Goal: Information Seeking & Learning: Learn about a topic

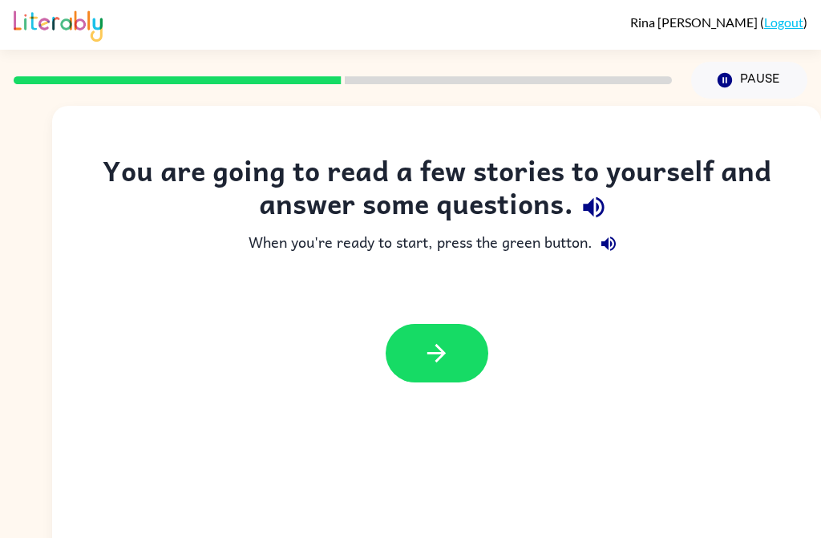
click at [591, 212] on icon "button" at bounding box center [593, 207] width 21 height 21
click at [456, 360] on button "button" at bounding box center [436, 353] width 103 height 58
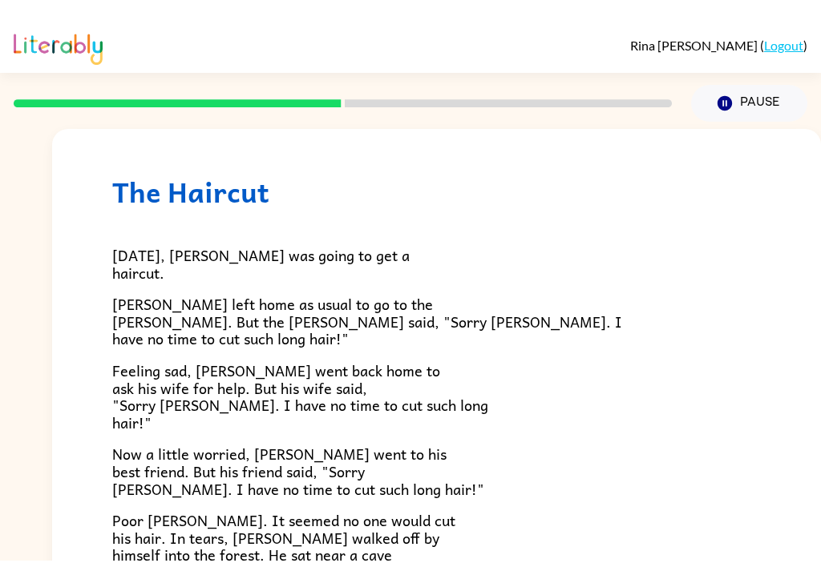
scroll to position [22, 0]
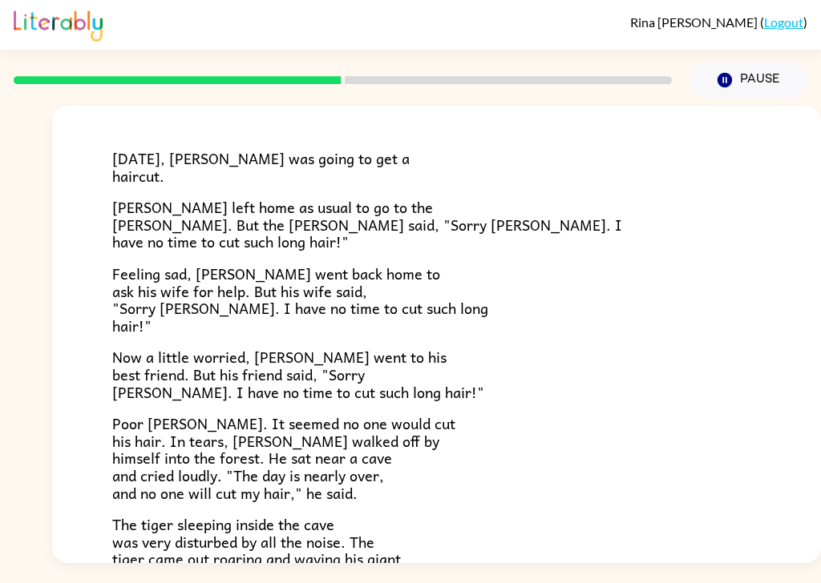
click at [555, 235] on div "[DATE], [PERSON_NAME] was going to get a haircut. [PERSON_NAME] left home as us…" at bounding box center [436, 398] width 648 height 575
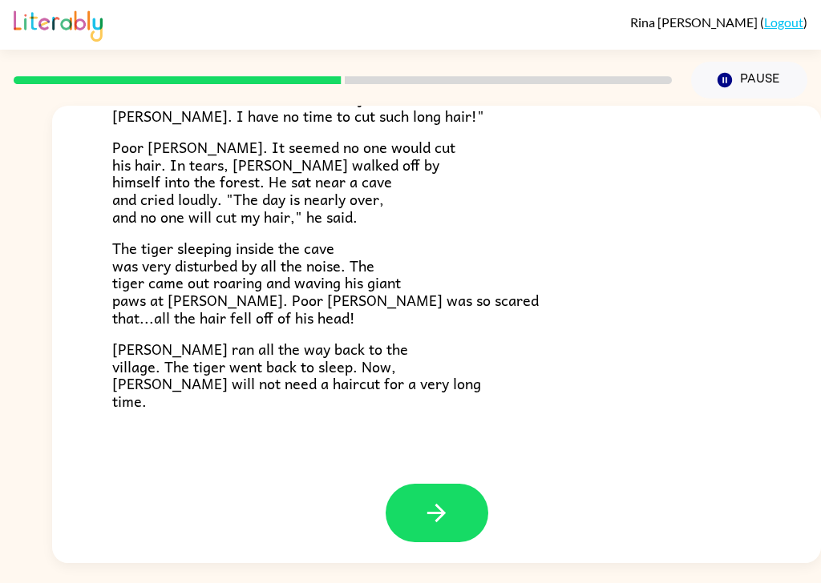
scroll to position [367, 0]
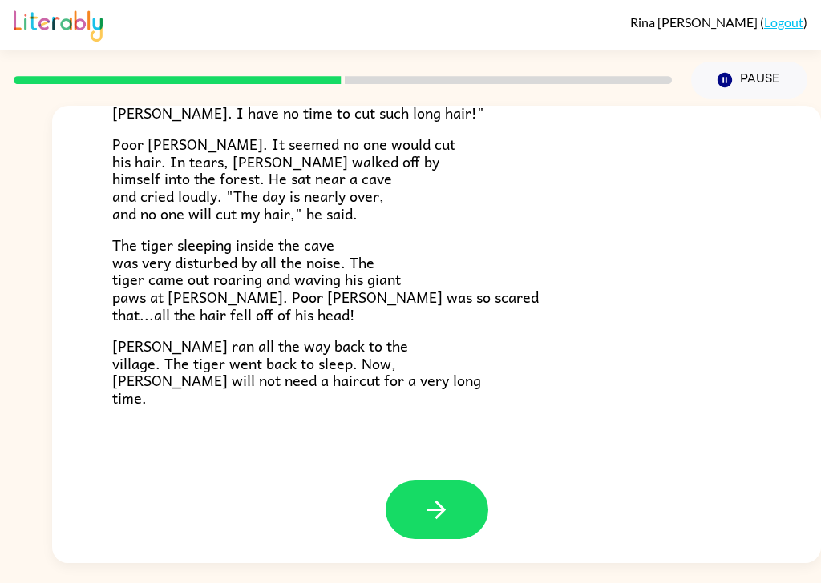
click at [464, 483] on button "button" at bounding box center [436, 510] width 103 height 58
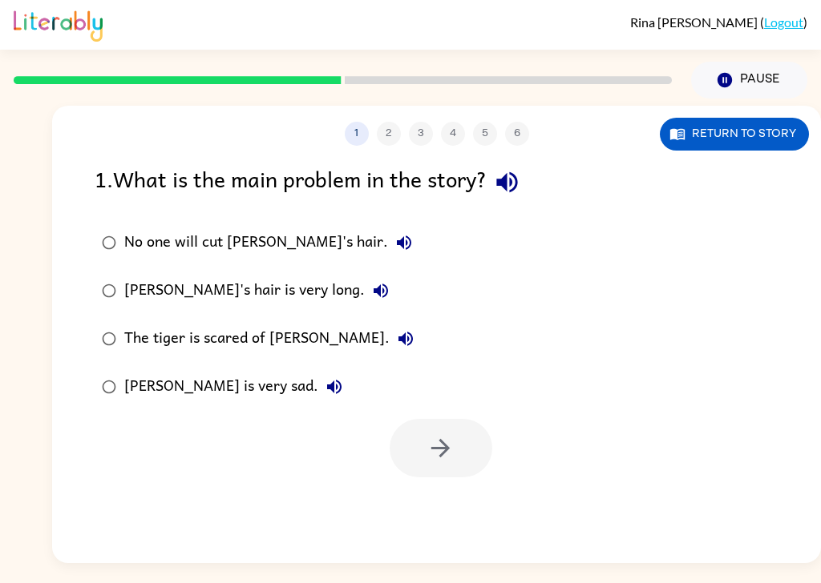
scroll to position [0, 0]
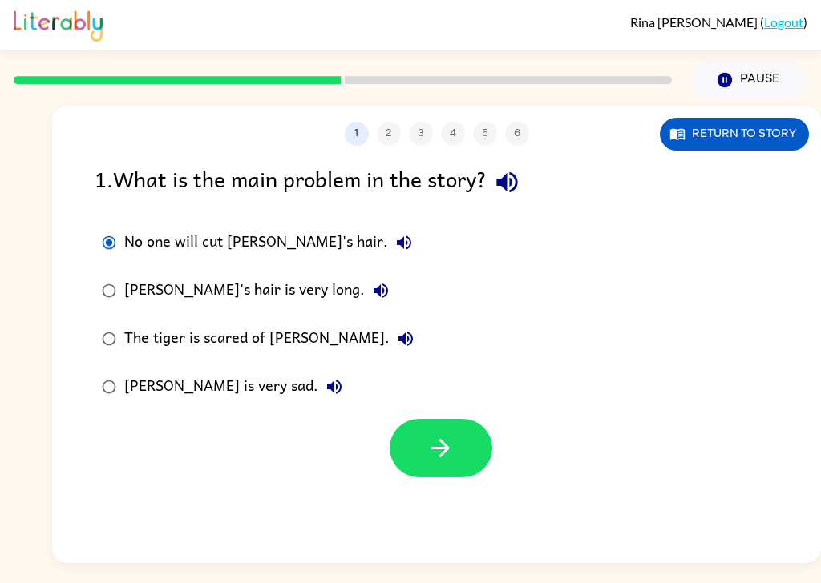
click at [480, 423] on button "button" at bounding box center [440, 448] width 103 height 58
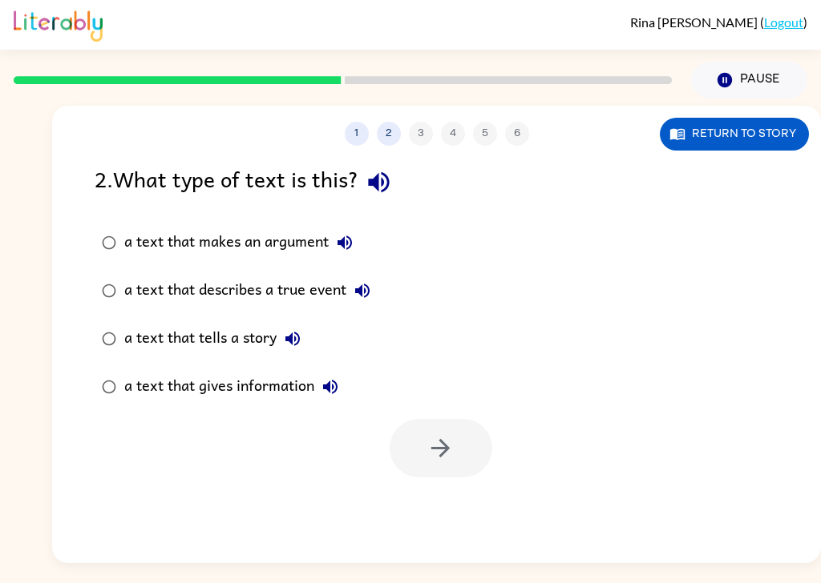
click at [753, 118] on button "Return to story" at bounding box center [733, 134] width 149 height 33
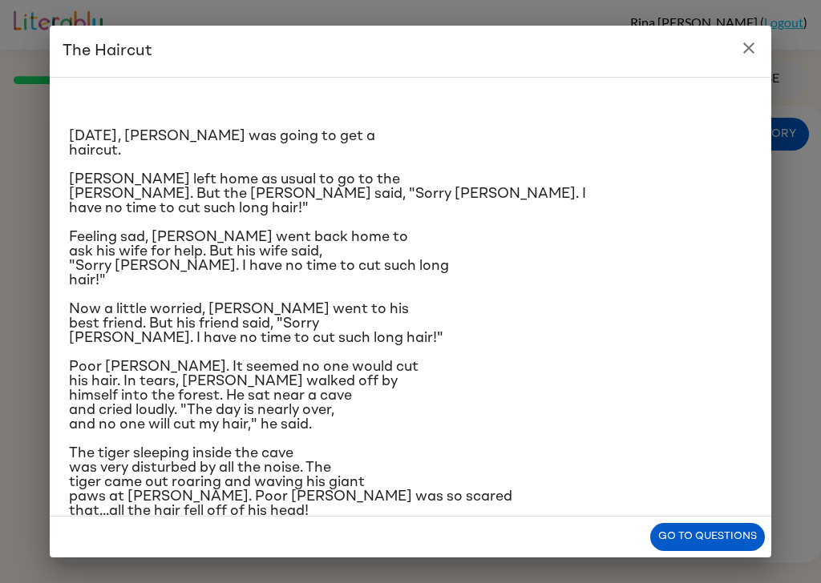
click at [749, 537] on button "Go to questions" at bounding box center [707, 537] width 115 height 28
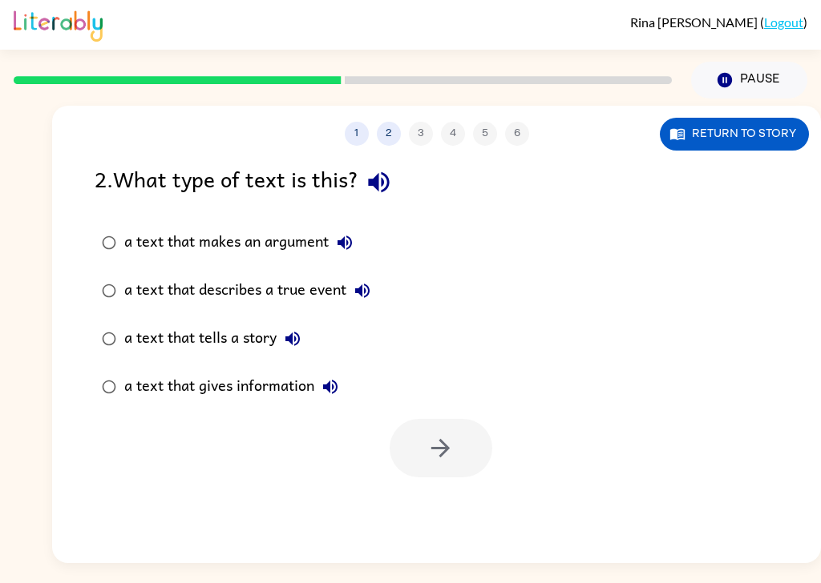
click at [344, 236] on icon "button" at bounding box center [344, 243] width 14 height 14
click at [369, 284] on icon "button" at bounding box center [362, 291] width 14 height 14
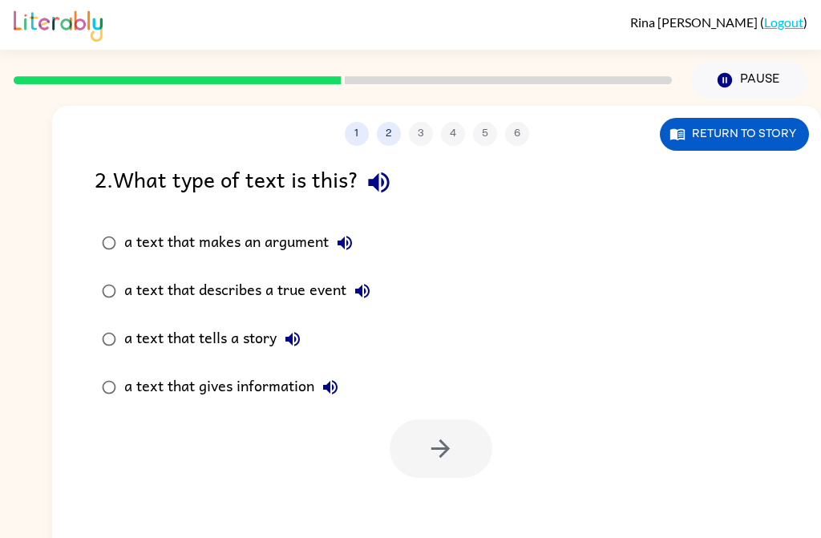
click at [291, 339] on icon "button" at bounding box center [292, 339] width 14 height 14
click at [337, 386] on icon "button" at bounding box center [330, 387] width 14 height 14
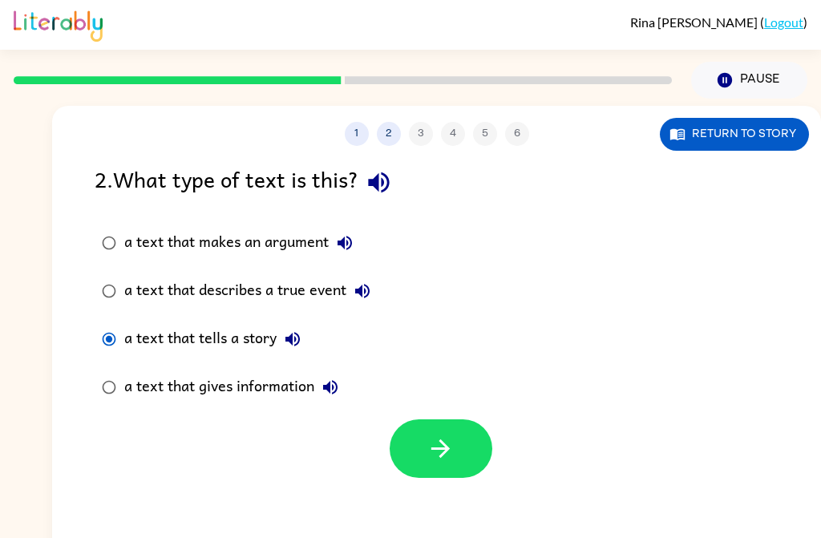
click at [453, 453] on icon "button" at bounding box center [440, 448] width 28 height 28
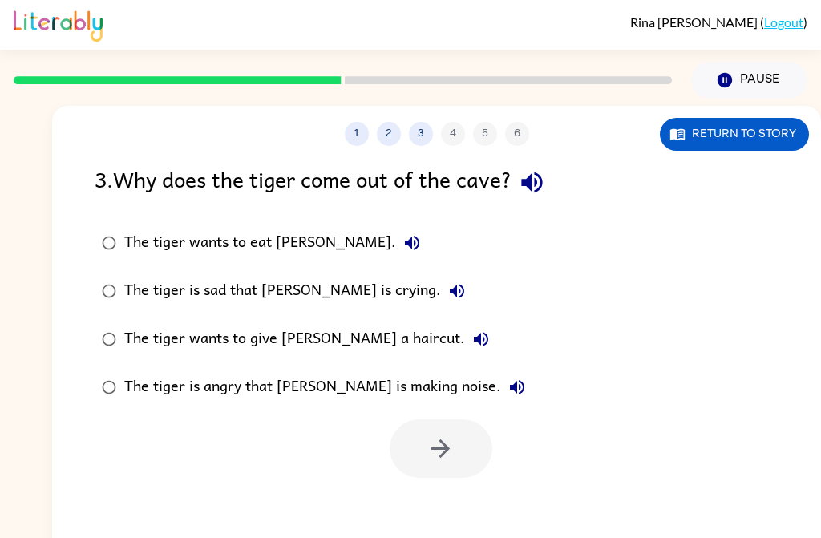
click at [402, 241] on icon "button" at bounding box center [411, 242] width 19 height 19
click at [447, 294] on icon "button" at bounding box center [456, 290] width 19 height 19
click at [465, 353] on button "The tiger wants to give [PERSON_NAME] a haircut." at bounding box center [481, 339] width 32 height 32
click at [510, 386] on icon "button" at bounding box center [517, 387] width 14 height 14
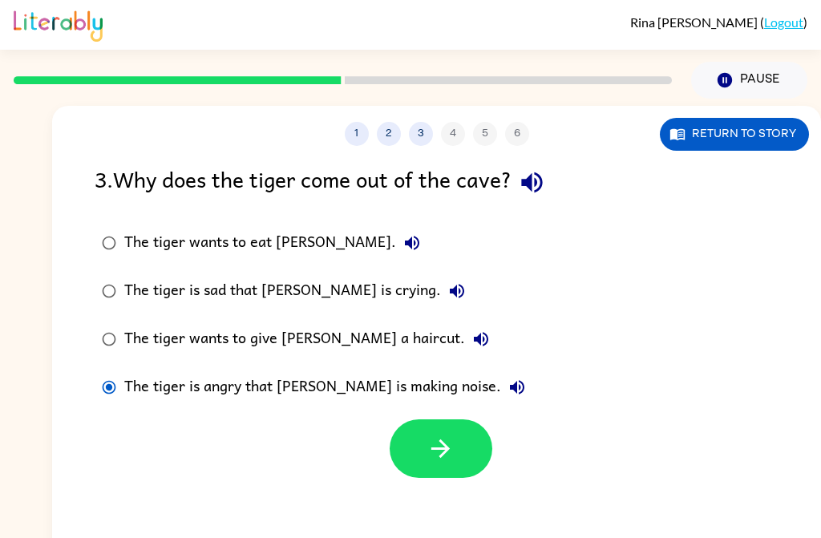
click at [458, 431] on button "button" at bounding box center [440, 448] width 103 height 58
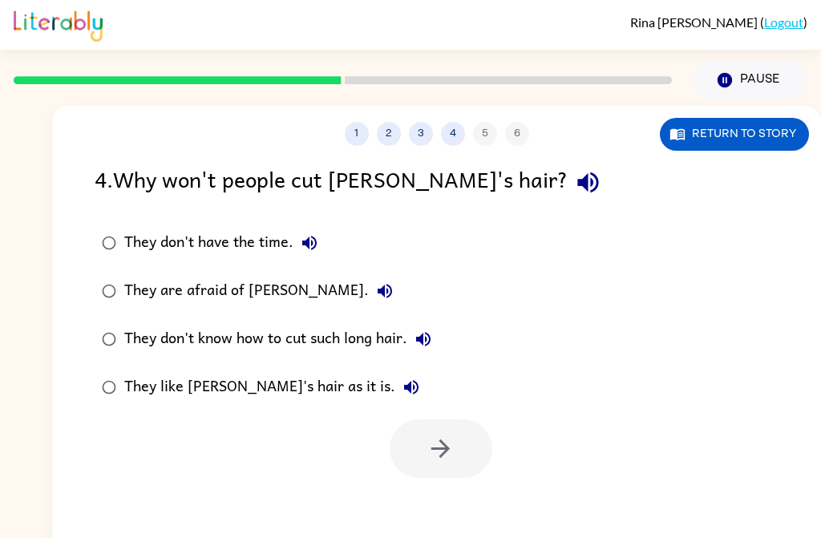
click at [315, 244] on icon "button" at bounding box center [309, 242] width 19 height 19
click at [375, 283] on icon "button" at bounding box center [384, 290] width 19 height 19
click at [377, 294] on icon "button" at bounding box center [384, 291] width 14 height 14
click at [429, 326] on button "They don't know how to cut such long hair." at bounding box center [423, 339] width 32 height 32
click at [435, 345] on button "They don't know how to cut such long hair." at bounding box center [423, 339] width 32 height 32
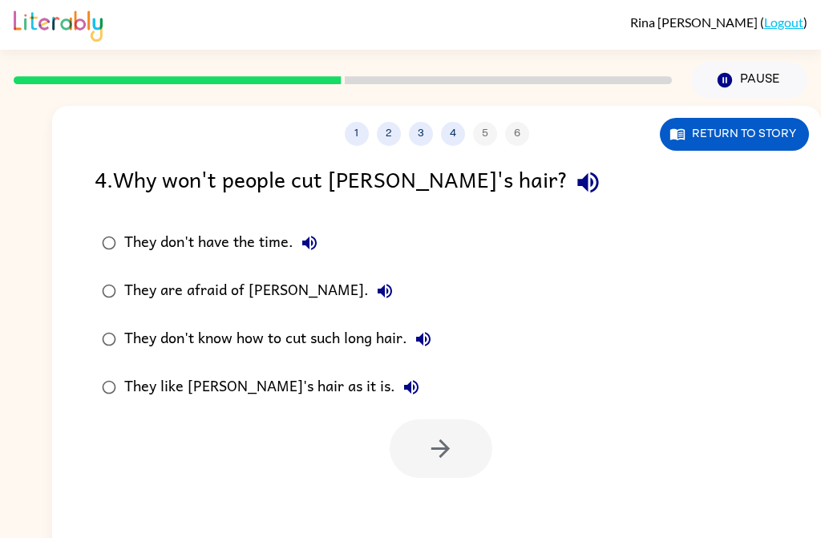
click at [429, 346] on icon "button" at bounding box center [422, 338] width 19 height 19
click at [401, 390] on icon "button" at bounding box center [410, 386] width 19 height 19
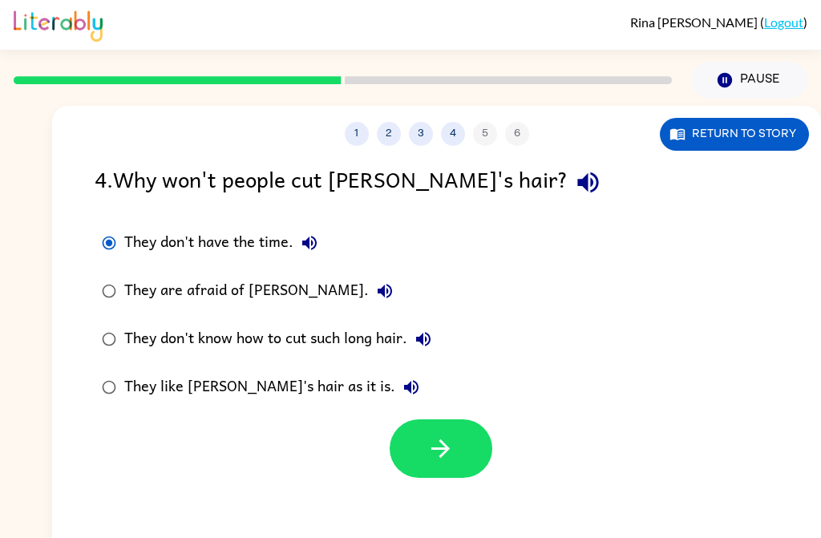
click at [450, 462] on icon "button" at bounding box center [440, 448] width 28 height 28
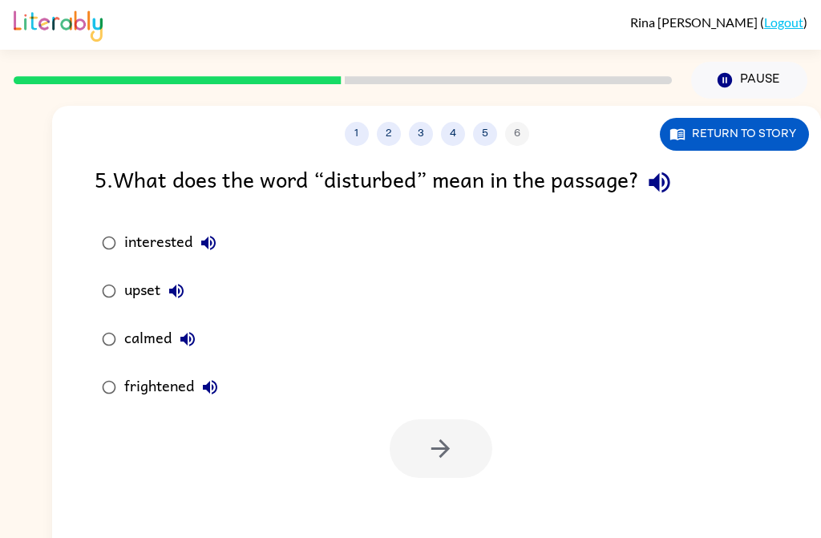
click at [201, 256] on button "interested" at bounding box center [208, 243] width 32 height 32
click at [169, 293] on icon "button" at bounding box center [176, 290] width 19 height 19
click at [195, 340] on icon "button" at bounding box center [187, 338] width 19 height 19
click at [216, 390] on icon "button" at bounding box center [209, 386] width 19 height 19
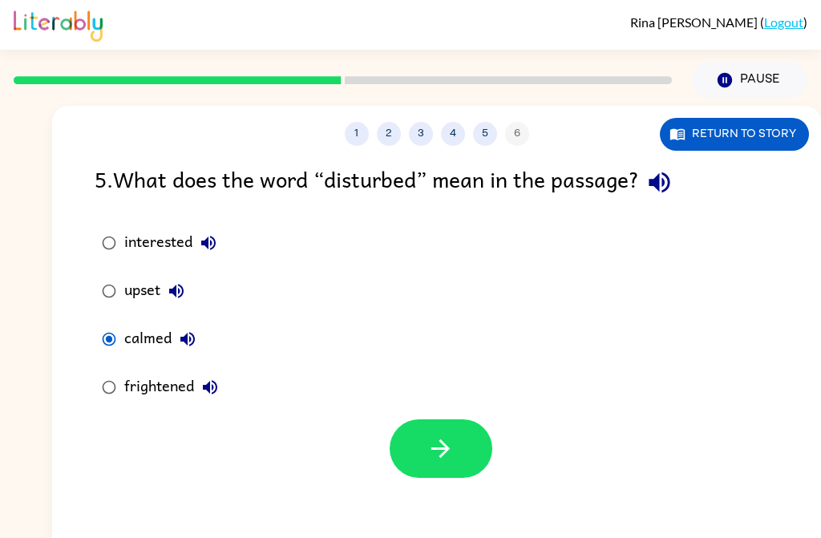
click at [469, 452] on button "button" at bounding box center [440, 448] width 103 height 58
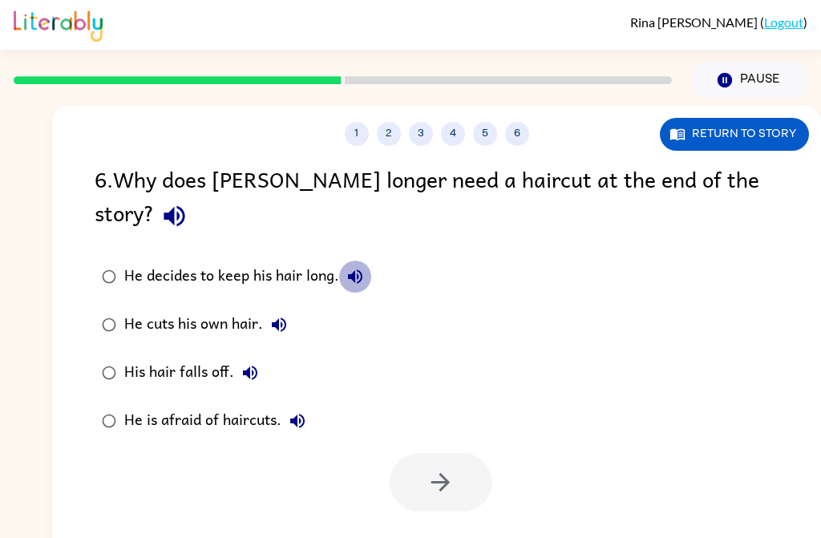
click at [359, 269] on icon "button" at bounding box center [355, 276] width 14 height 14
click at [281, 308] on button "He cuts his own hair." at bounding box center [279, 324] width 32 height 32
click at [246, 365] on icon "button" at bounding box center [250, 372] width 14 height 14
click at [300, 411] on icon "button" at bounding box center [297, 420] width 19 height 19
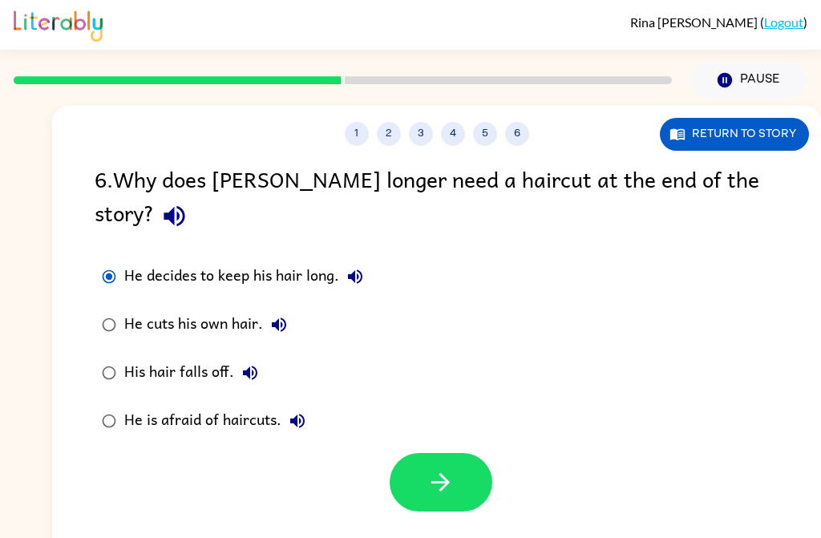
click at [442, 473] on icon "button" at bounding box center [440, 482] width 18 height 18
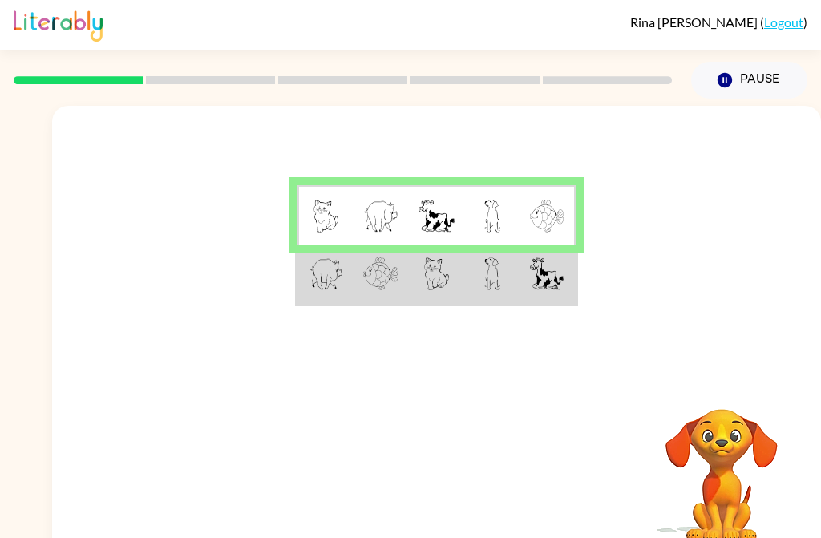
click at [466, 288] on td at bounding box center [491, 274] width 55 height 60
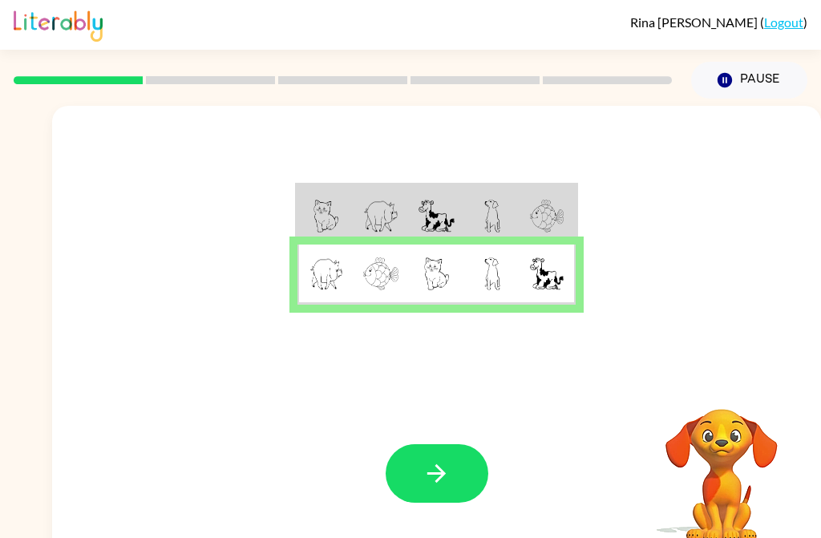
click at [445, 490] on button "button" at bounding box center [436, 473] width 103 height 58
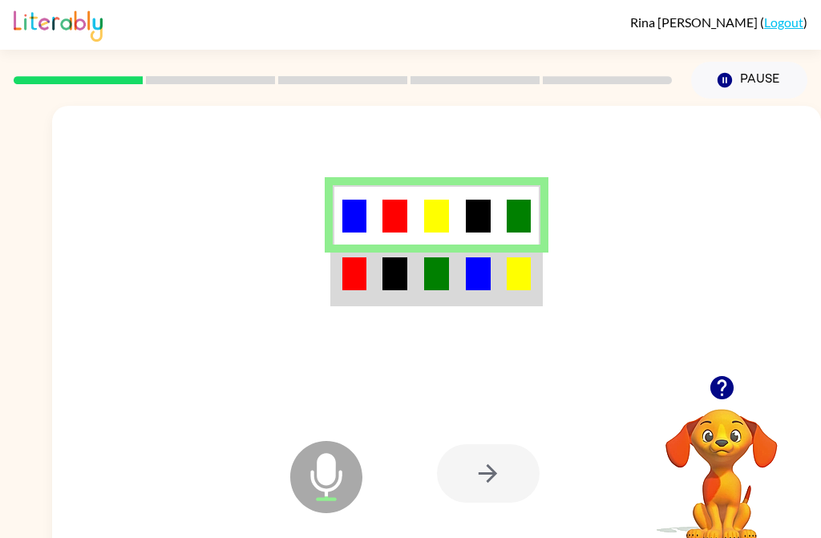
click at [476, 269] on img at bounding box center [478, 273] width 25 height 33
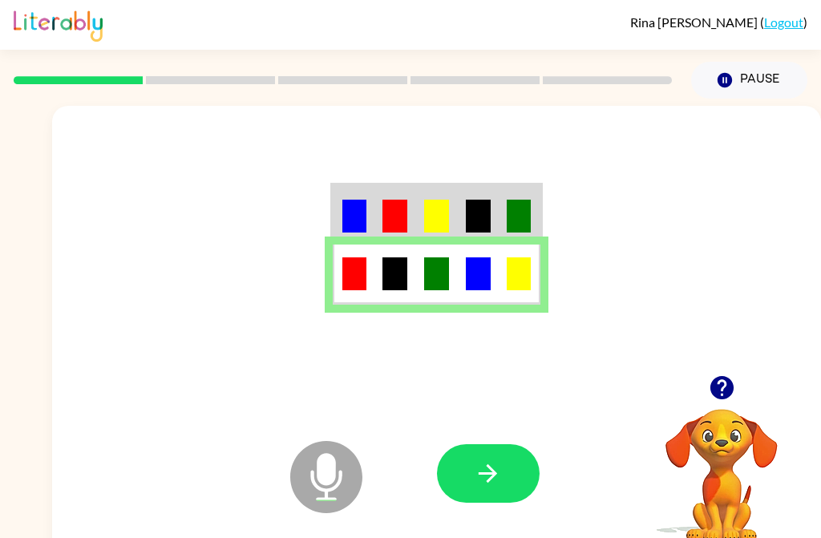
click at [501, 474] on icon "button" at bounding box center [488, 473] width 28 height 28
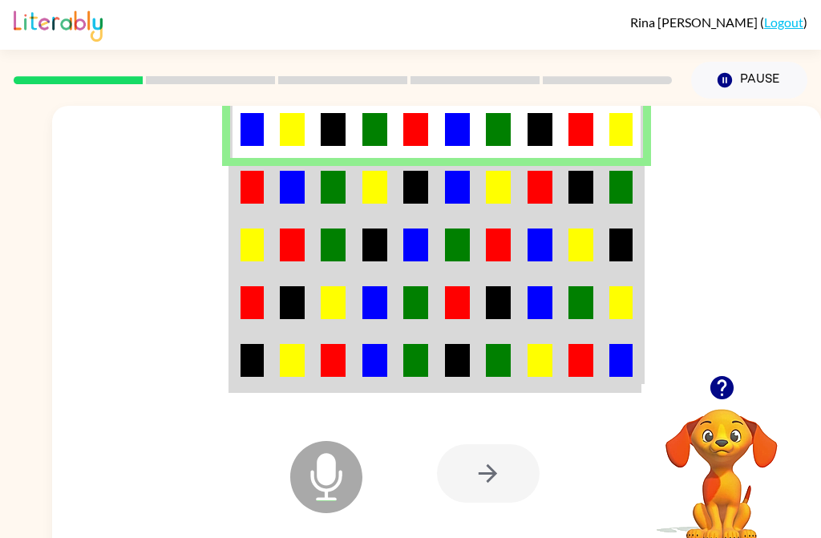
click at [415, 195] on img at bounding box center [415, 187] width 25 height 33
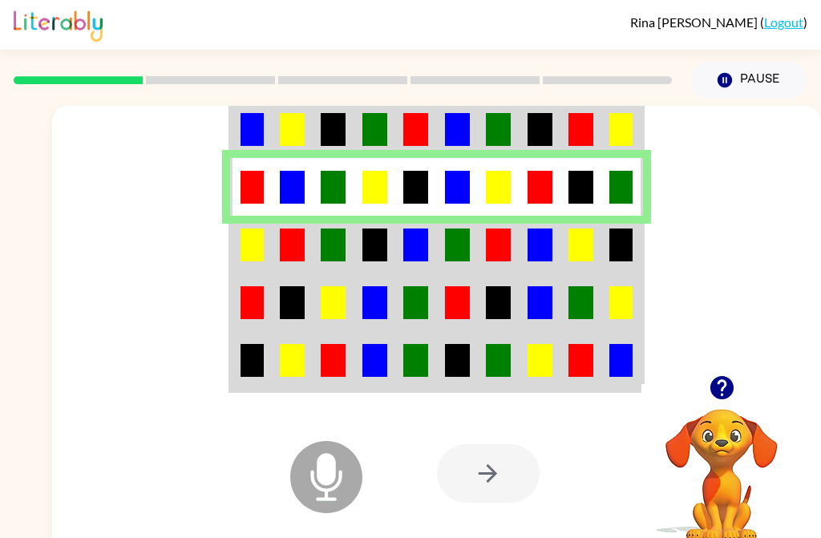
click at [352, 245] on td at bounding box center [333, 245] width 41 height 58
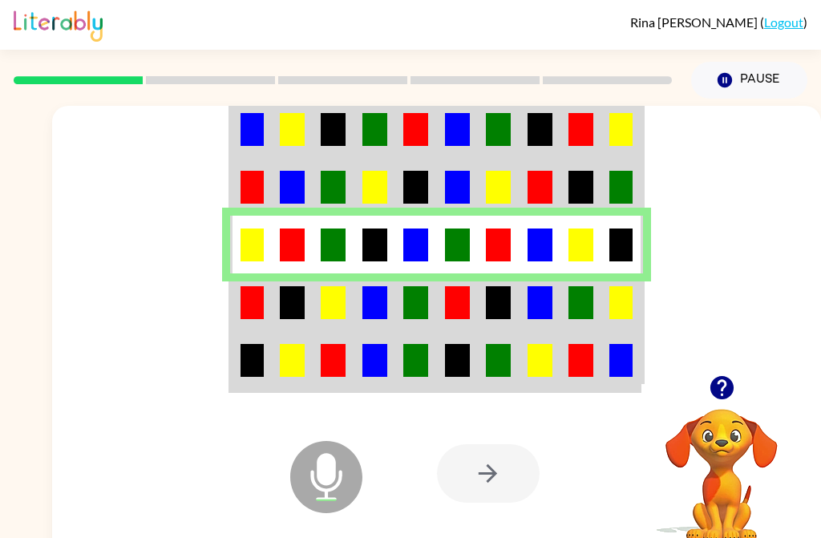
click at [397, 305] on td at bounding box center [415, 302] width 41 height 58
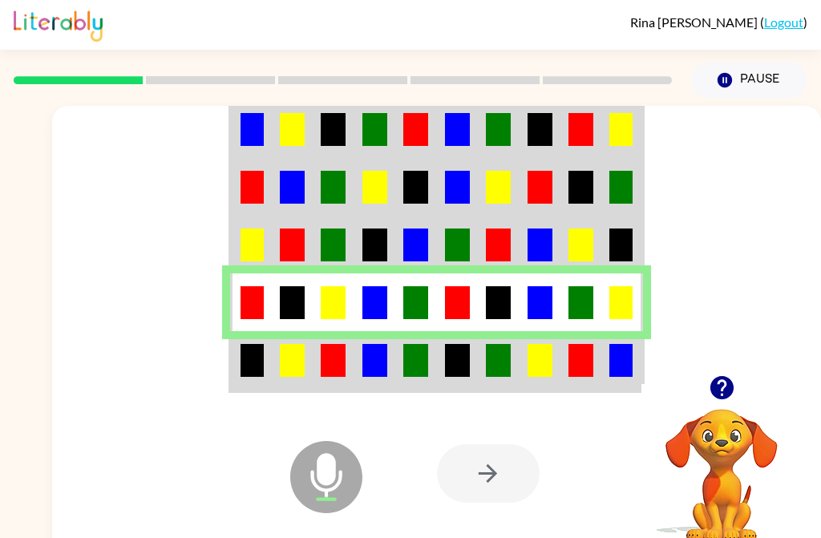
click at [438, 368] on td at bounding box center [457, 361] width 41 height 60
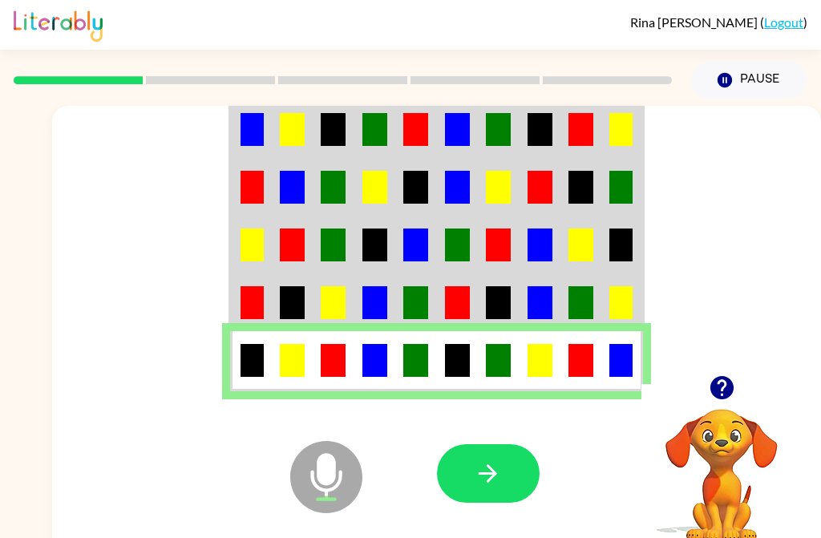
click at [492, 469] on icon "button" at bounding box center [487, 473] width 18 height 18
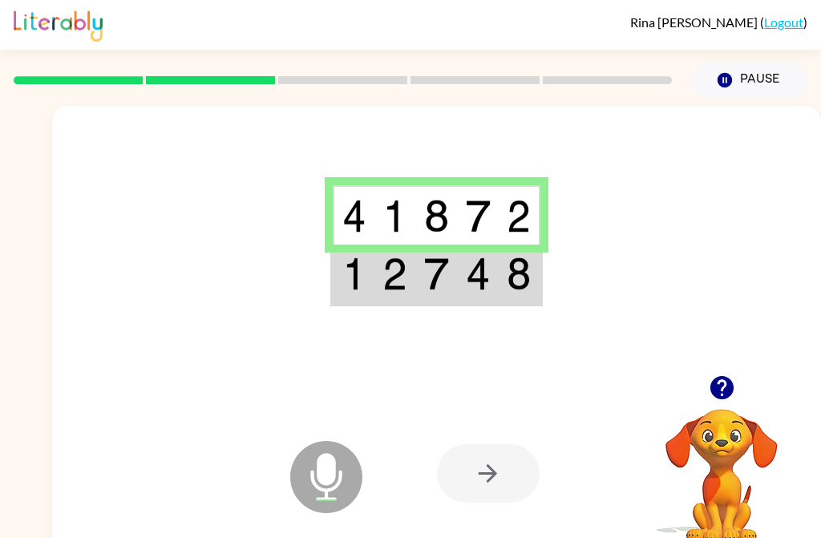
click at [525, 287] on img at bounding box center [518, 273] width 24 height 33
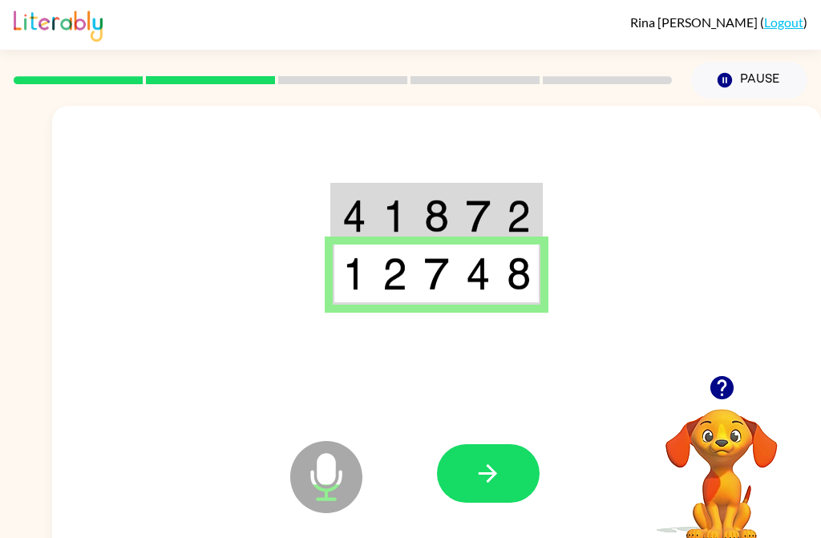
click at [520, 480] on button "button" at bounding box center [488, 473] width 103 height 58
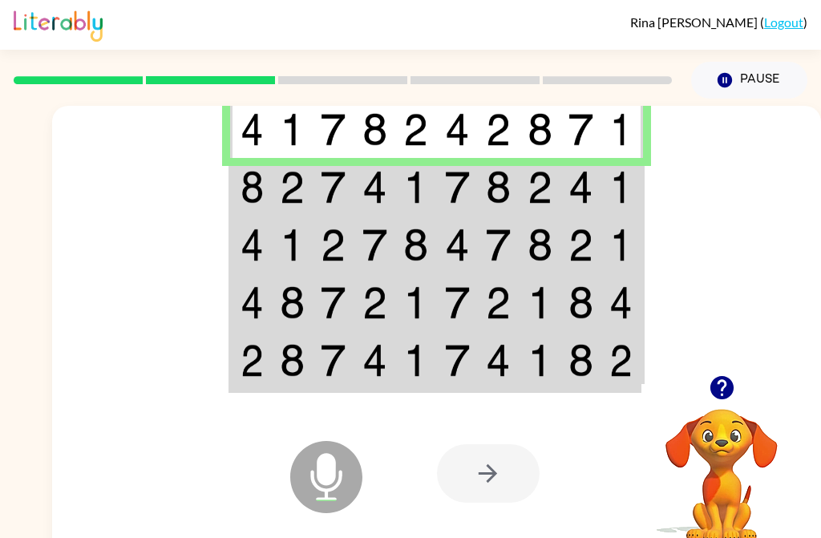
click at [442, 192] on td at bounding box center [457, 187] width 41 height 58
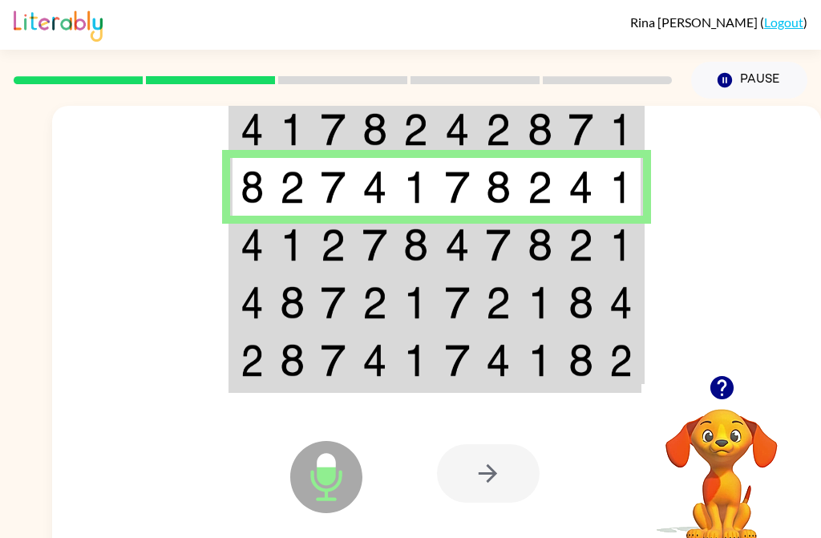
click at [572, 248] on img at bounding box center [580, 244] width 25 height 33
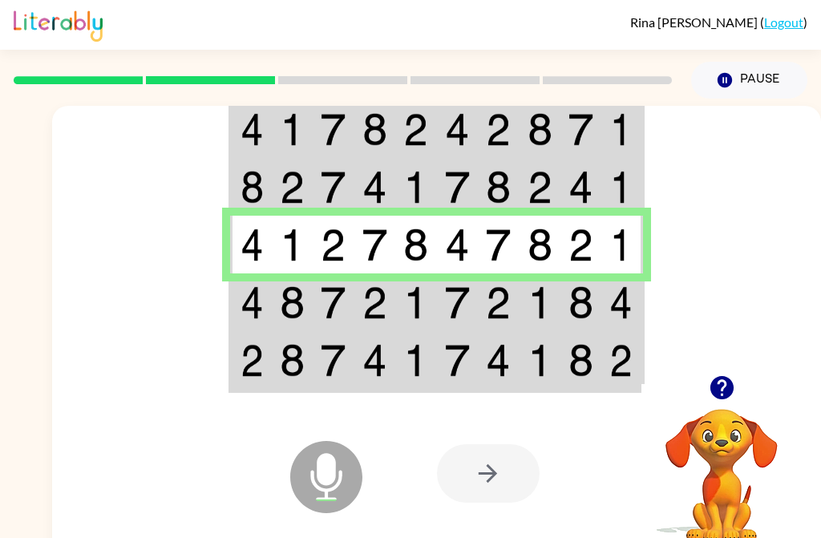
click at [316, 322] on td at bounding box center [333, 302] width 41 height 58
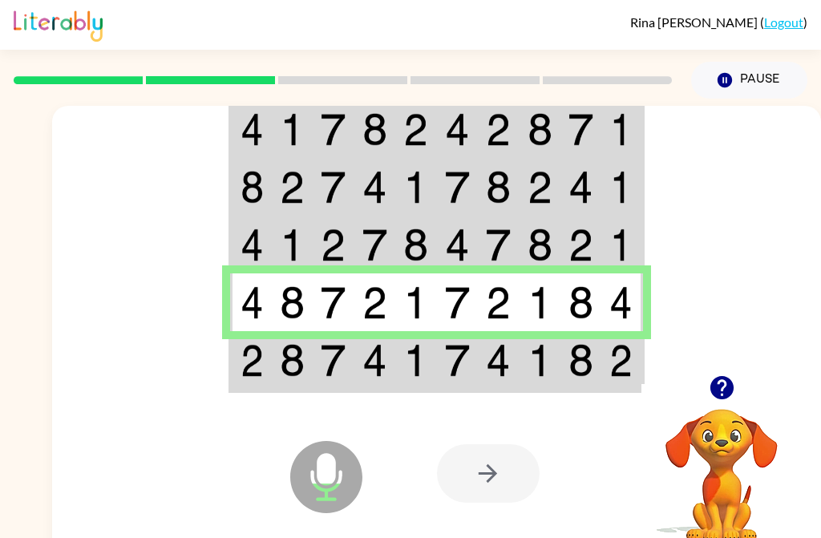
click at [321, 378] on td at bounding box center [333, 361] width 41 height 60
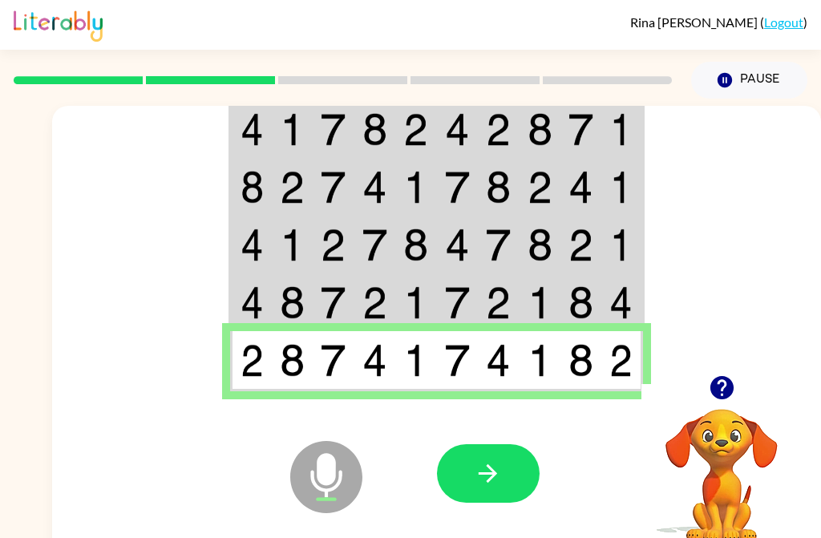
click at [530, 406] on div at bounding box center [549, 473] width 224 height 180
click at [491, 488] on button "button" at bounding box center [488, 473] width 103 height 58
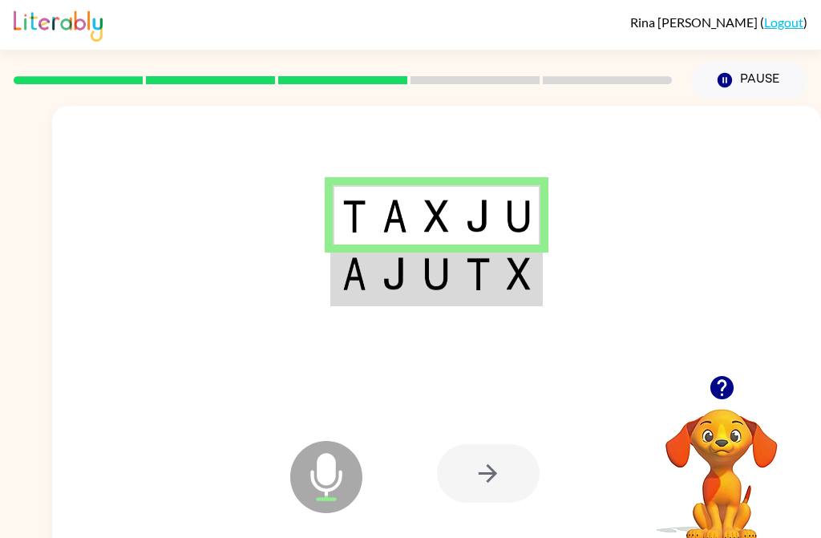
click at [487, 292] on td at bounding box center [478, 274] width 42 height 60
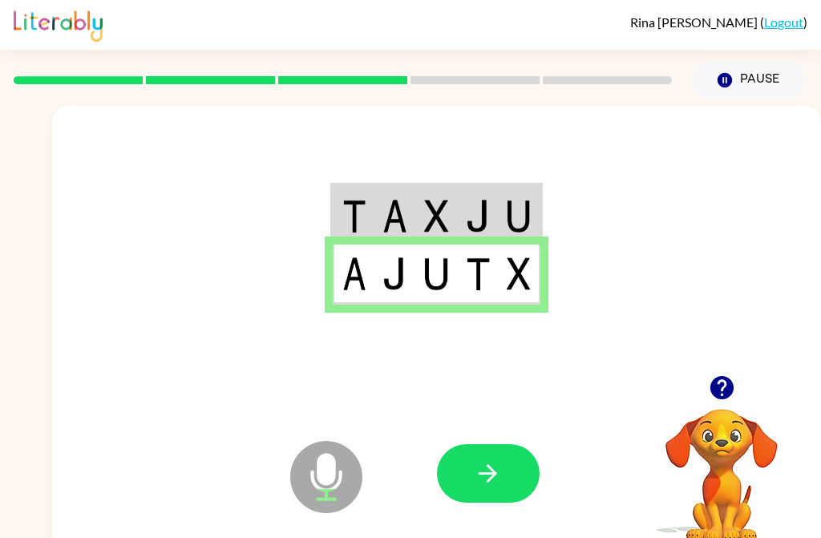
click at [488, 480] on icon "button" at bounding box center [487, 473] width 18 height 18
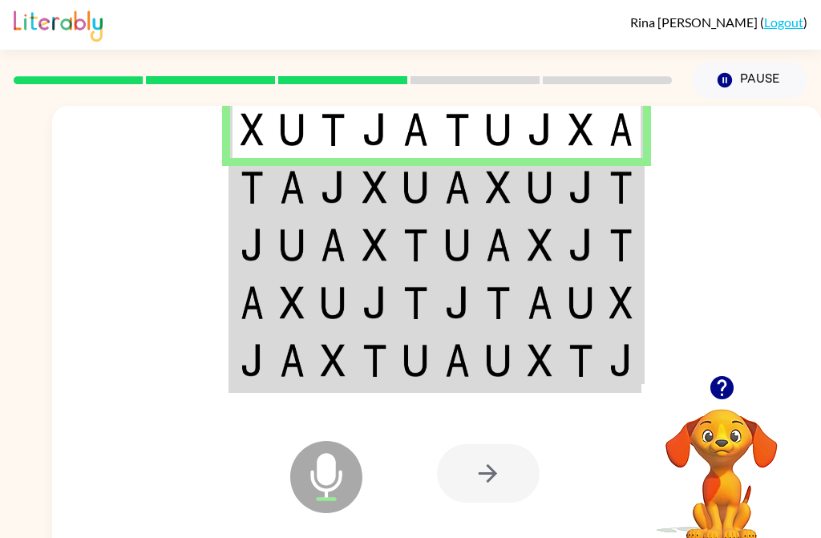
click at [615, 170] on td at bounding box center [621, 187] width 41 height 58
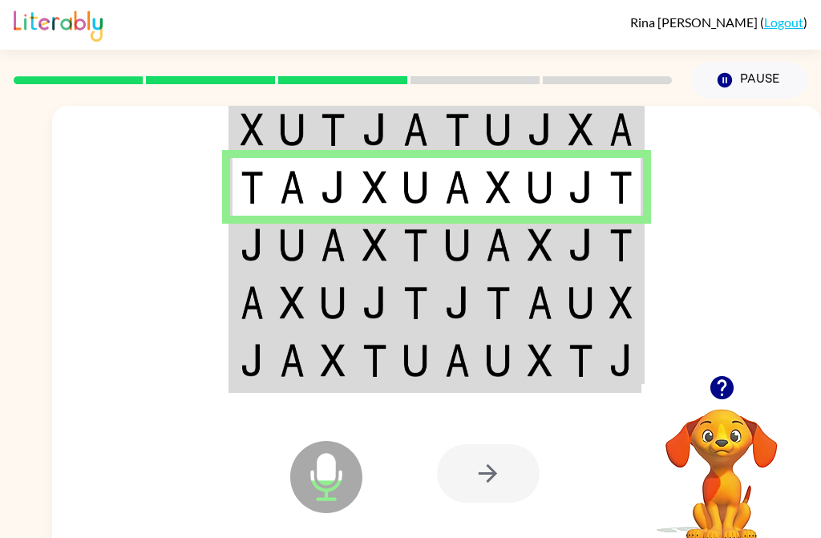
click at [319, 255] on td at bounding box center [333, 245] width 41 height 58
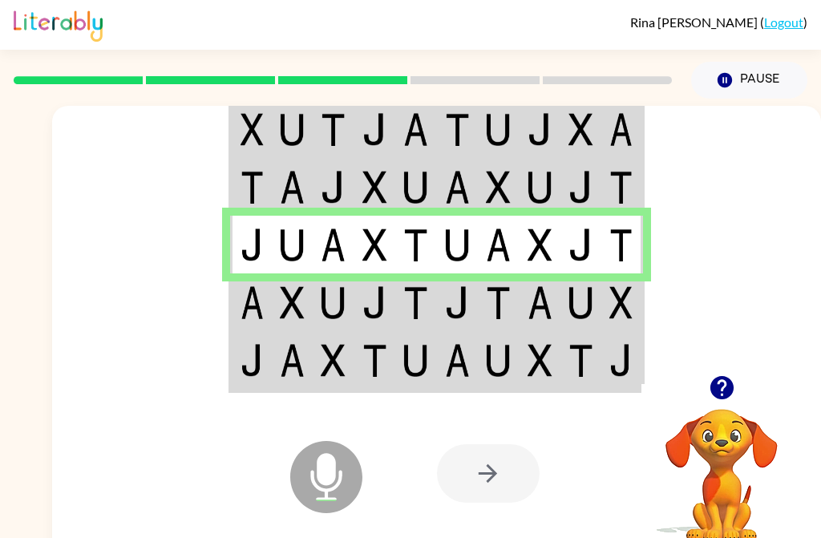
click at [263, 314] on img at bounding box center [251, 302] width 23 height 33
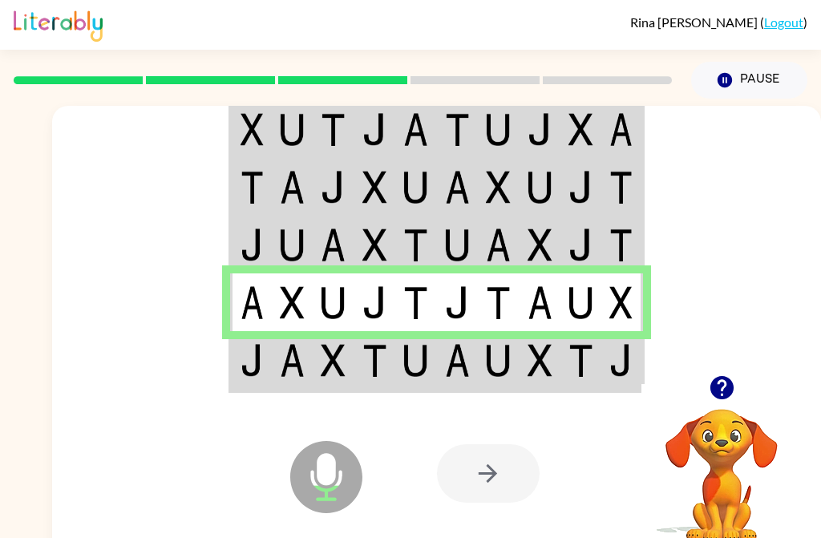
click at [320, 371] on td at bounding box center [333, 361] width 41 height 60
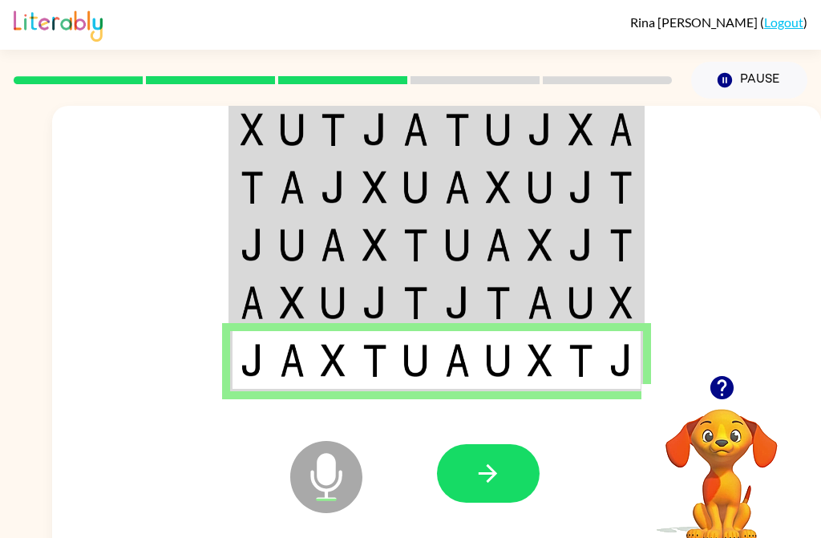
click at [490, 479] on icon "button" at bounding box center [487, 473] width 18 height 18
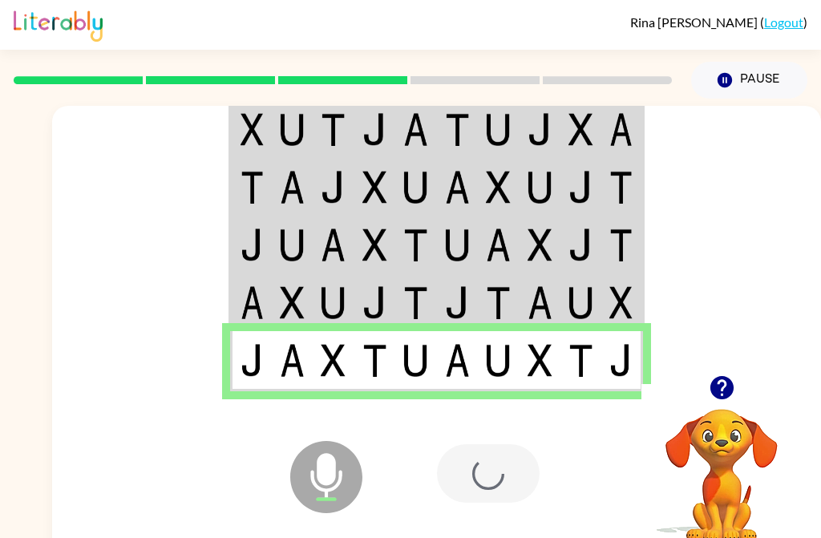
click at [489, 515] on div at bounding box center [549, 473] width 224 height 180
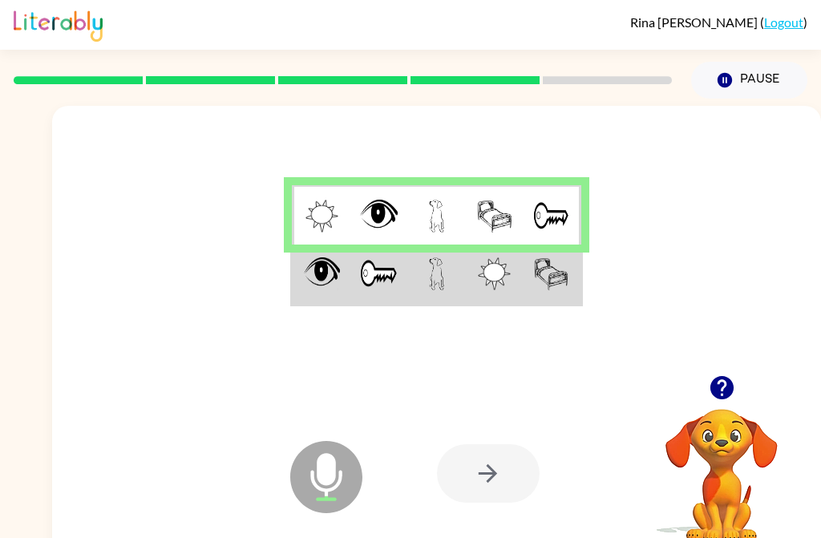
click at [554, 283] on img at bounding box center [551, 273] width 35 height 33
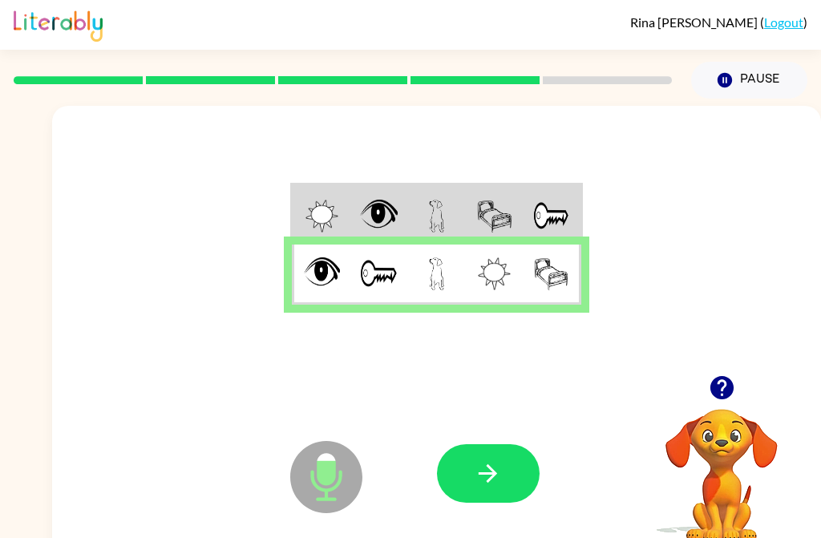
click at [502, 486] on button "button" at bounding box center [488, 473] width 103 height 58
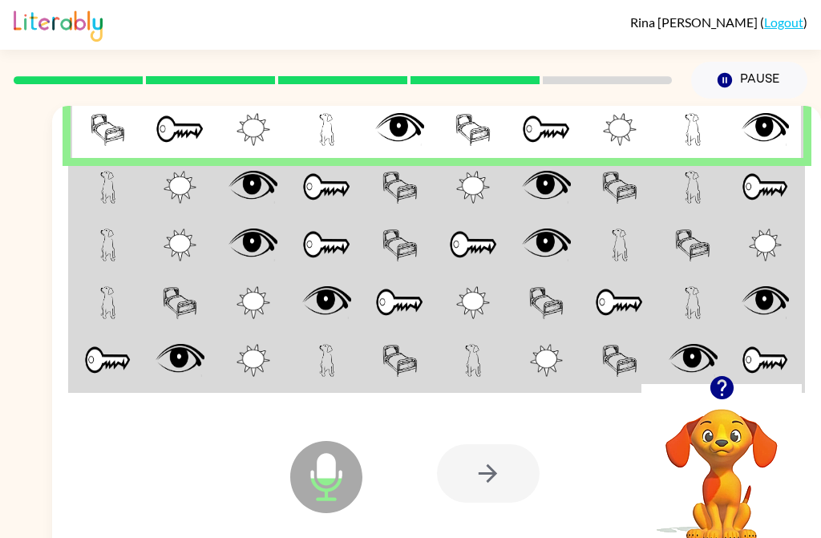
click at [176, 182] on img at bounding box center [180, 187] width 34 height 33
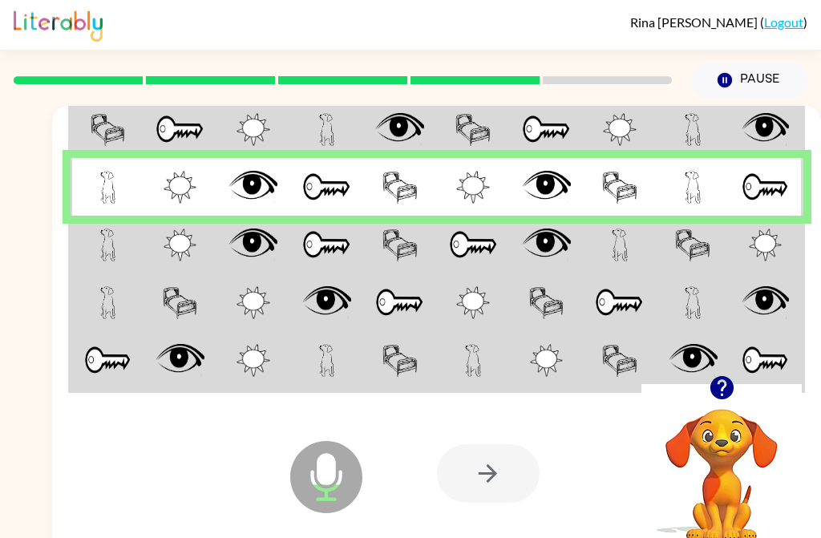
click at [268, 274] on td at bounding box center [252, 302] width 73 height 58
click at [216, 256] on td at bounding box center [179, 245] width 73 height 58
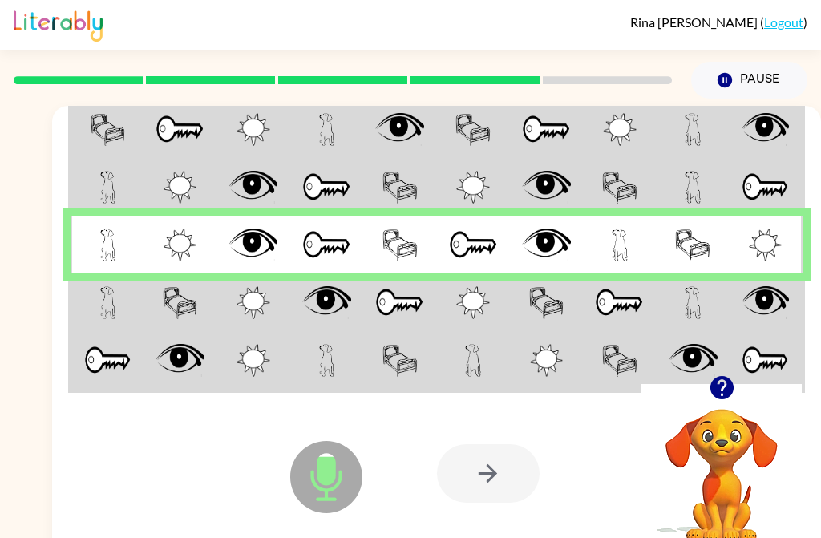
click at [287, 325] on td at bounding box center [252, 302] width 73 height 58
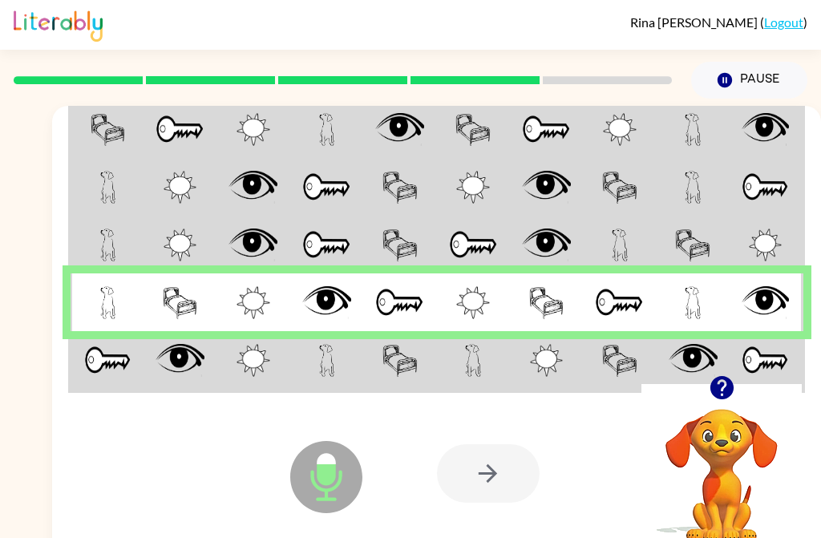
click at [221, 365] on td at bounding box center [252, 361] width 73 height 60
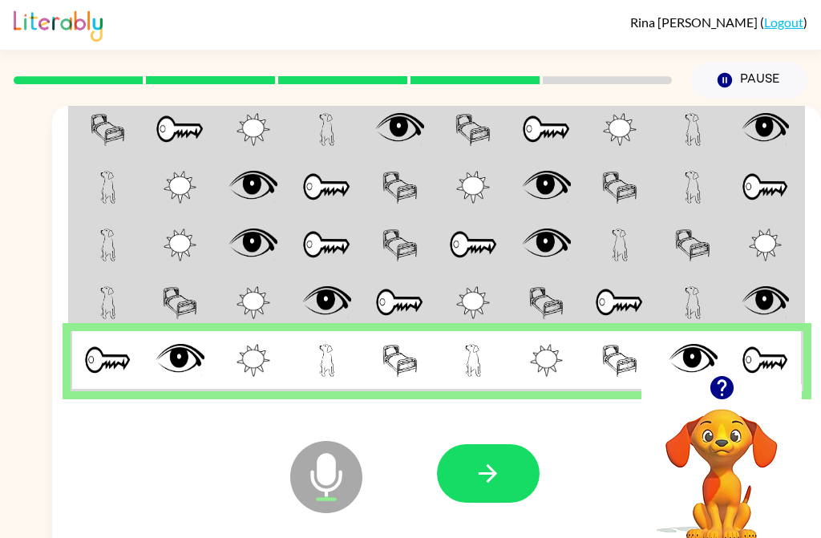
click at [122, 406] on div "Microphone The Microphone is here when it is your turn to talk Your browser mus…" at bounding box center [436, 473] width 768 height 180
click at [499, 471] on icon "button" at bounding box center [488, 473] width 28 height 28
